Goal: Information Seeking & Learning: Learn about a topic

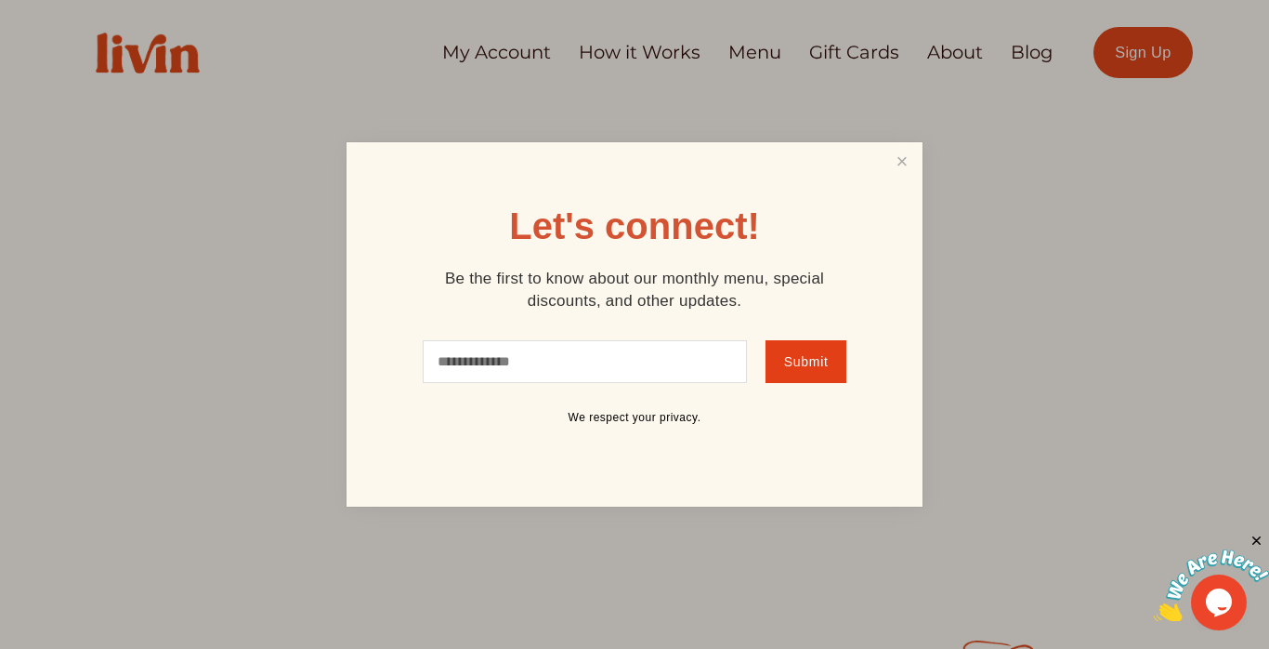
click at [883, 179] on div "Let's connect! Be the first to know about our monthly menu, special discounts, …" at bounding box center [635, 324] width 576 height 364
click at [894, 156] on link "Close" at bounding box center [902, 162] width 35 height 34
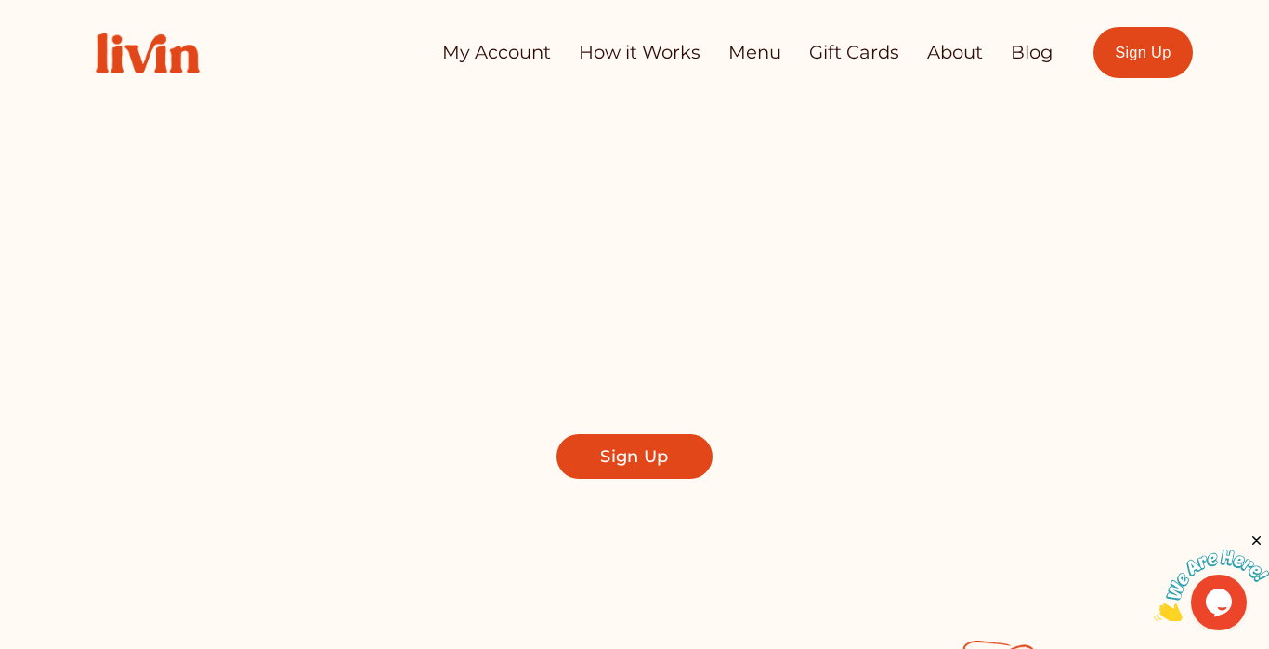
click at [972, 40] on link "About" at bounding box center [955, 52] width 56 height 36
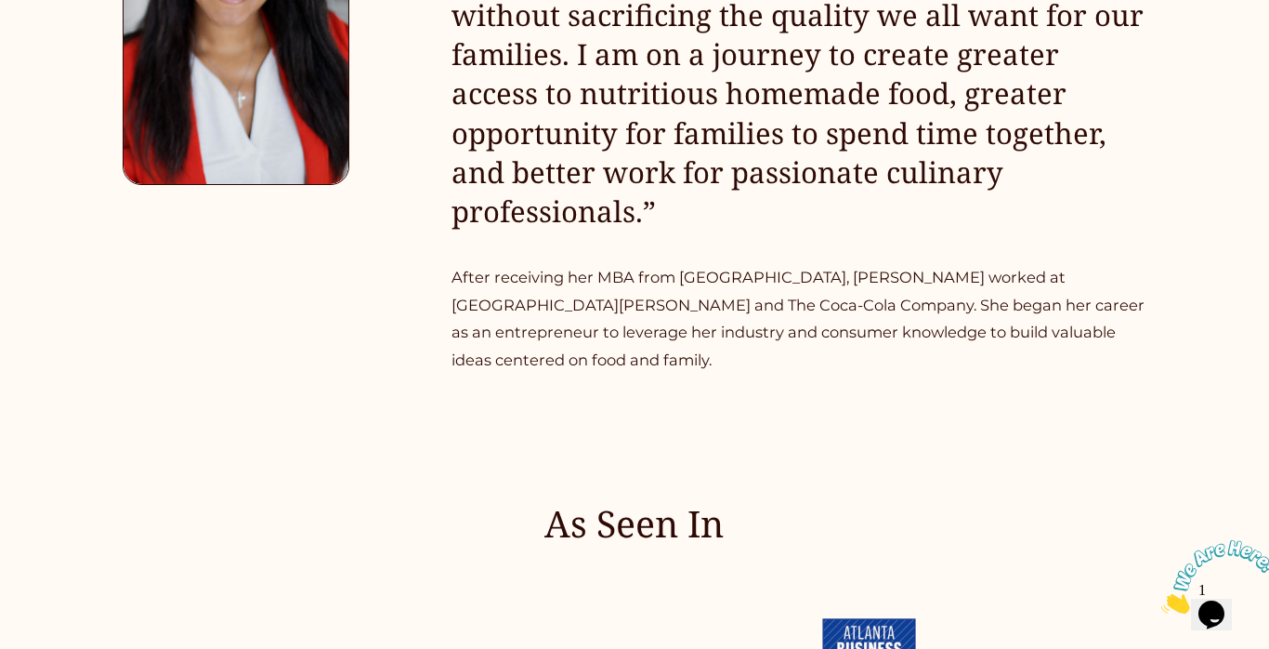
scroll to position [1858, 0]
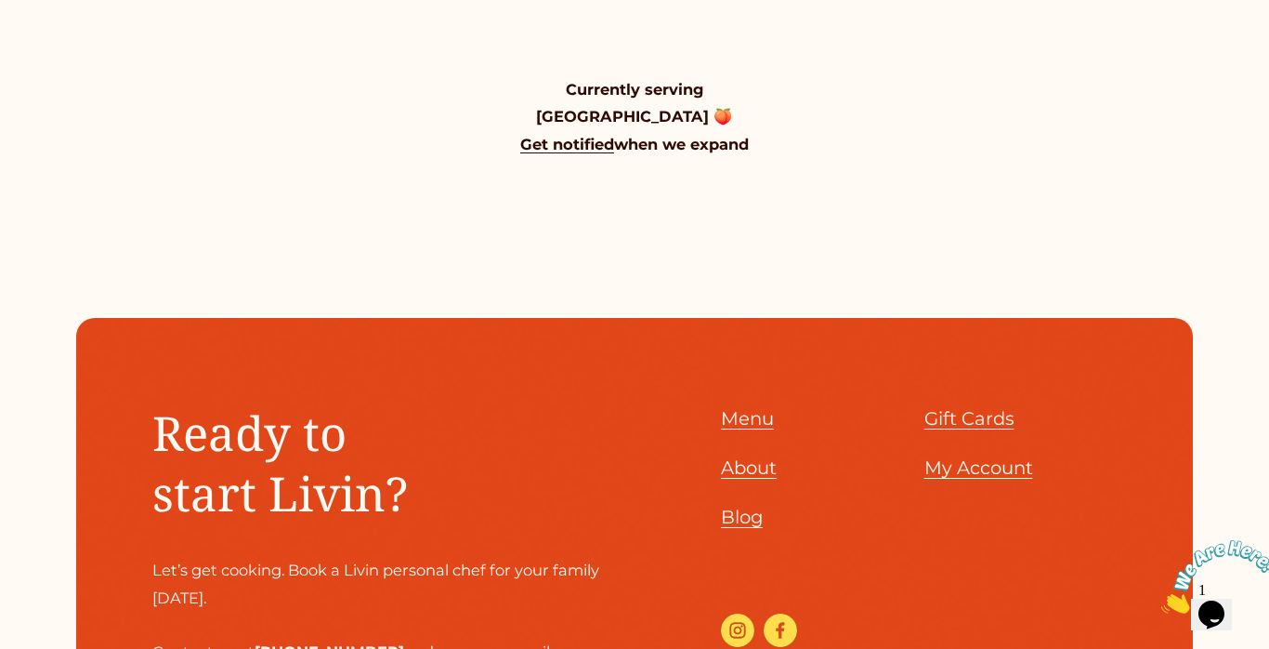
click at [752, 456] on span "About" at bounding box center [749, 467] width 56 height 22
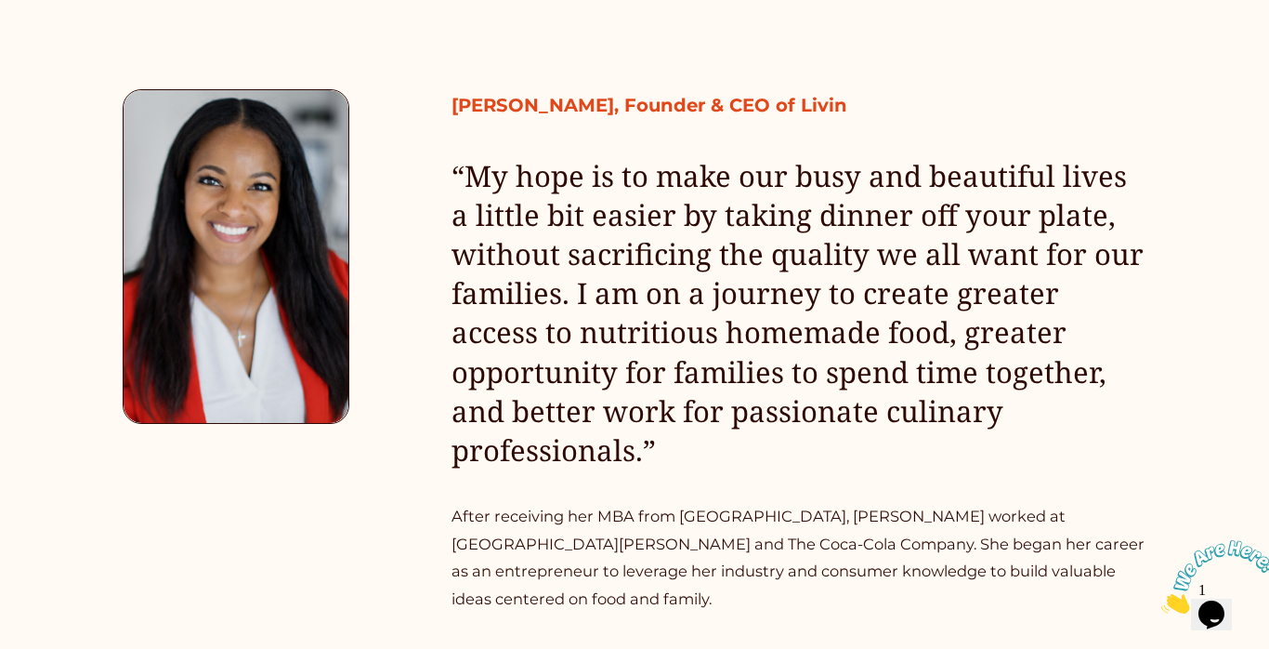
scroll to position [0, 0]
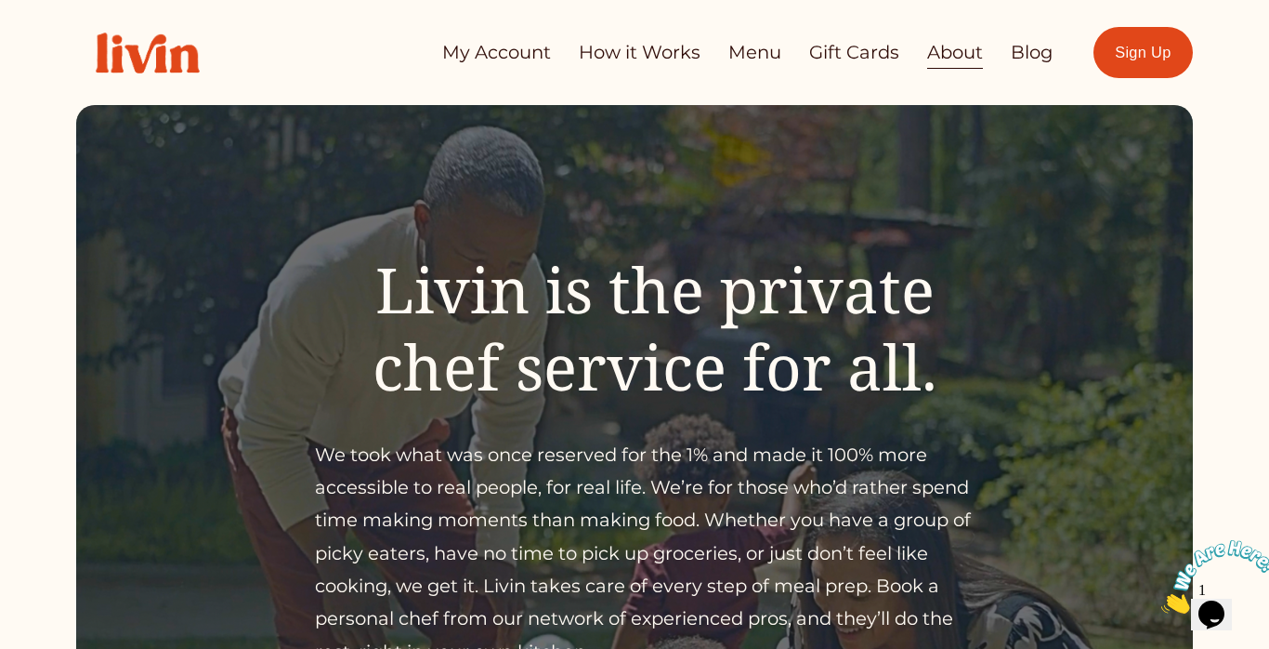
click at [955, 60] on link "About" at bounding box center [955, 52] width 56 height 36
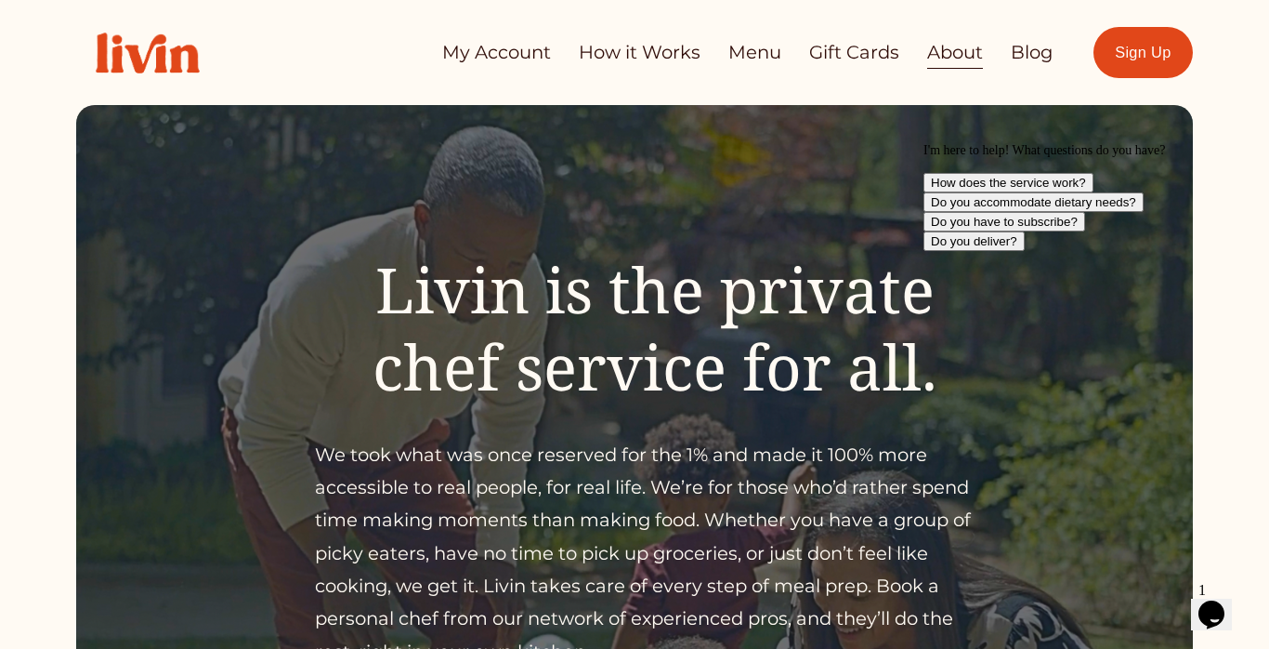
click at [670, 46] on link "How it Works" at bounding box center [640, 52] width 122 height 36
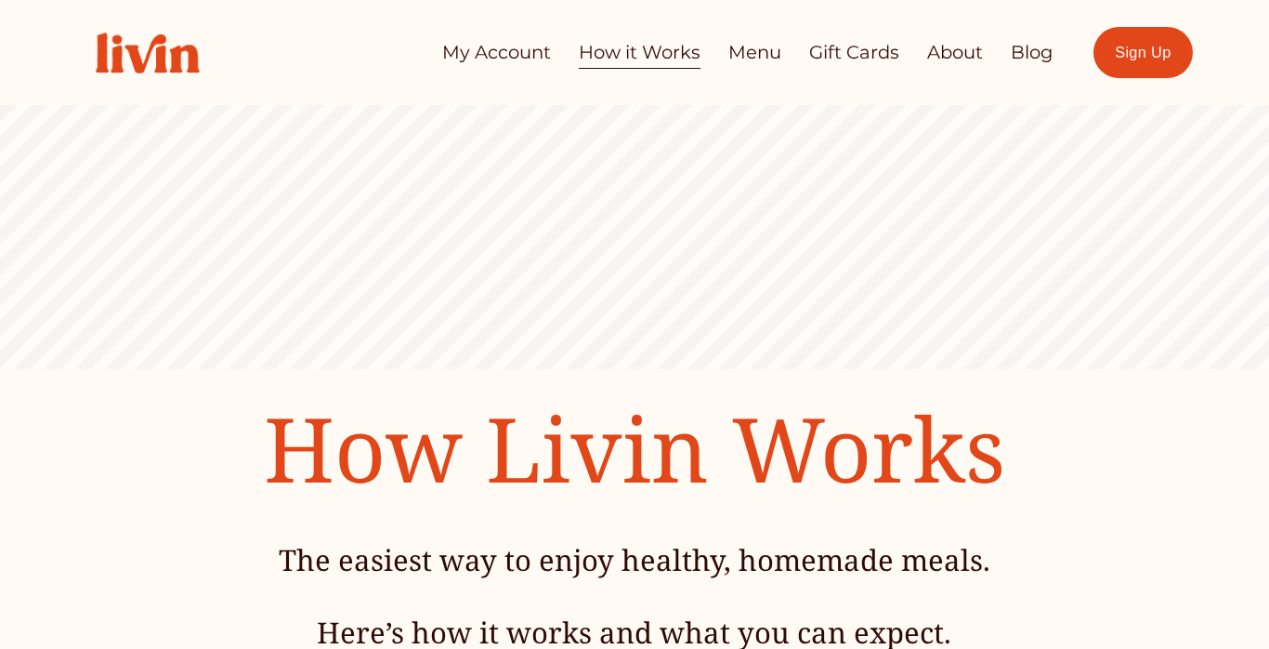
click at [763, 52] on link "Menu" at bounding box center [754, 52] width 53 height 36
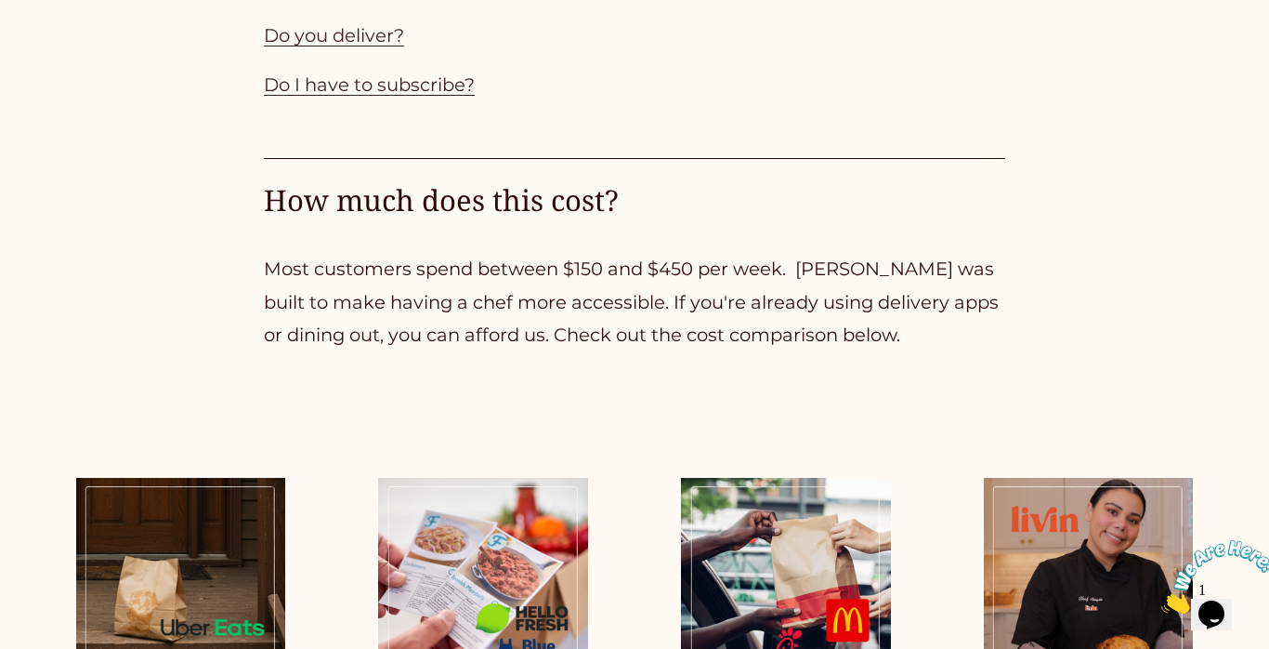
scroll to position [2177, 0]
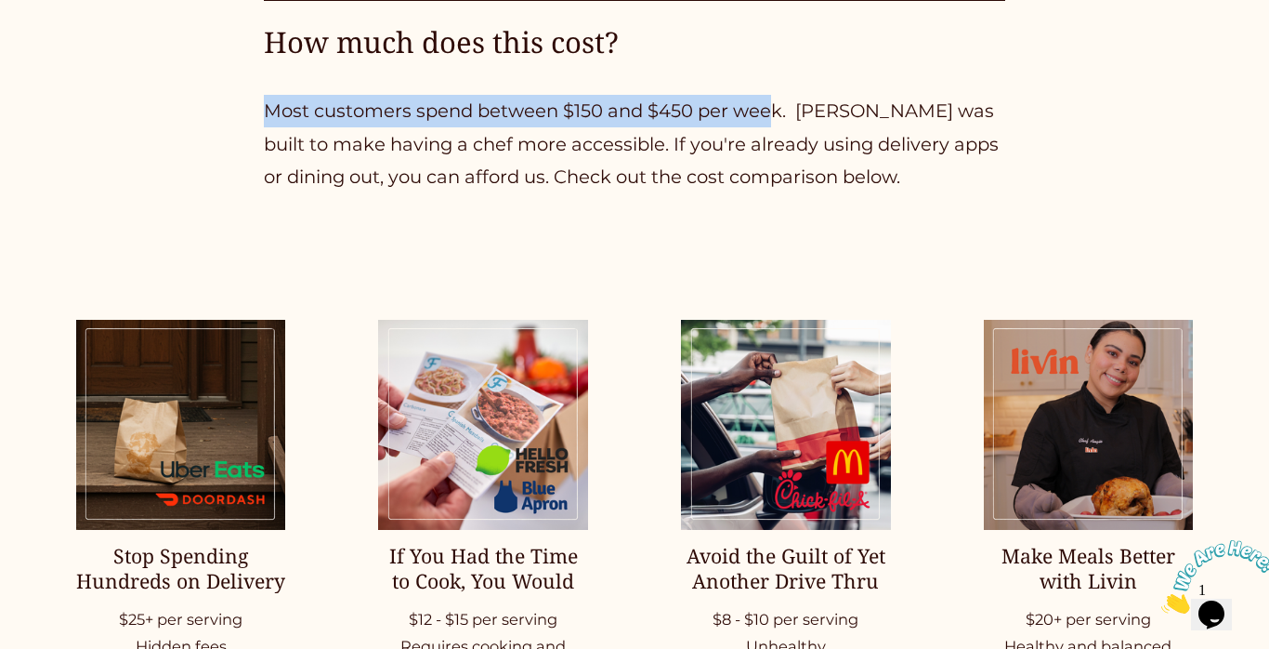
drag, startPoint x: 238, startPoint y: 116, endPoint x: 777, endPoint y: 105, distance: 539.0
click at [778, 108] on p "Most customers spend between $150 and $450 per week. [PERSON_NAME] was built to…" at bounding box center [634, 144] width 741 height 98
